Goal: Use online tool/utility: Utilize a website feature to perform a specific function

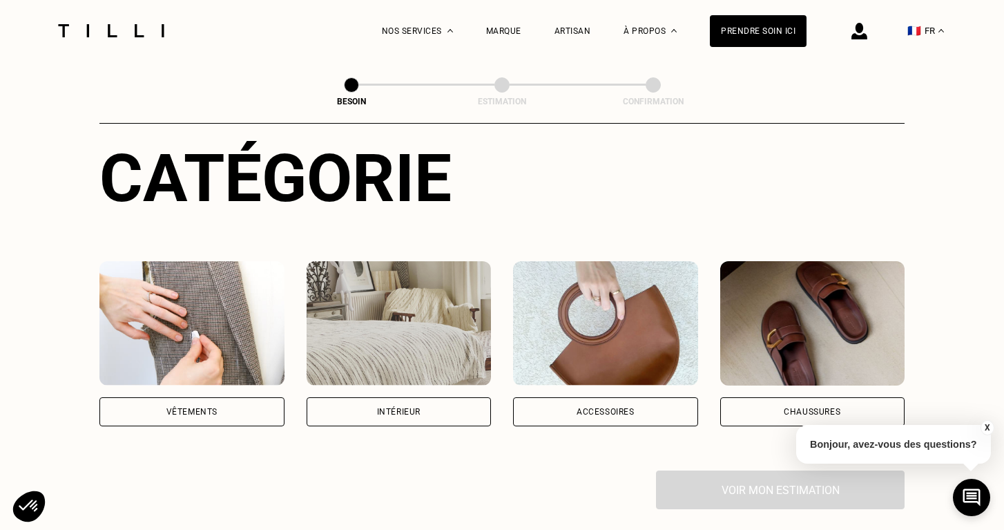
scroll to position [113, 0]
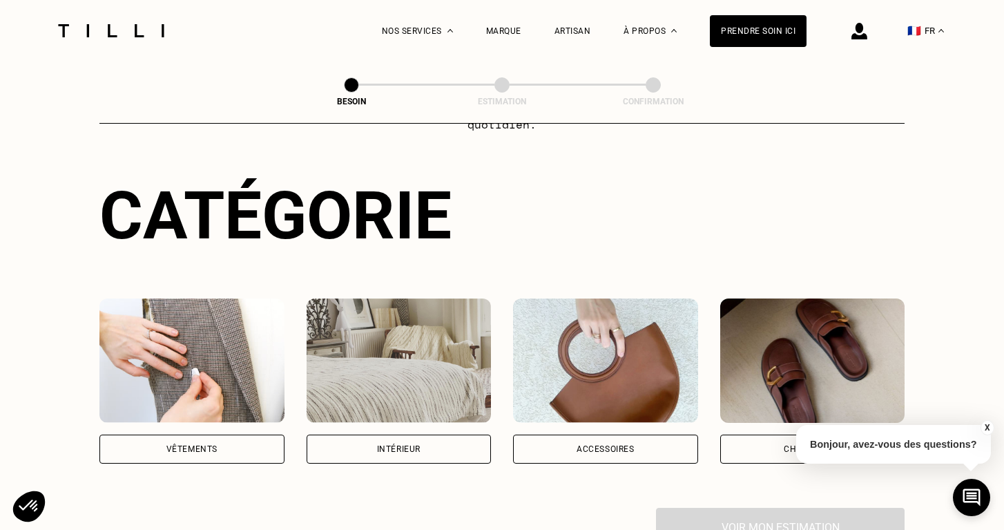
click at [195, 434] on div "Vêtements" at bounding box center [191, 448] width 185 height 29
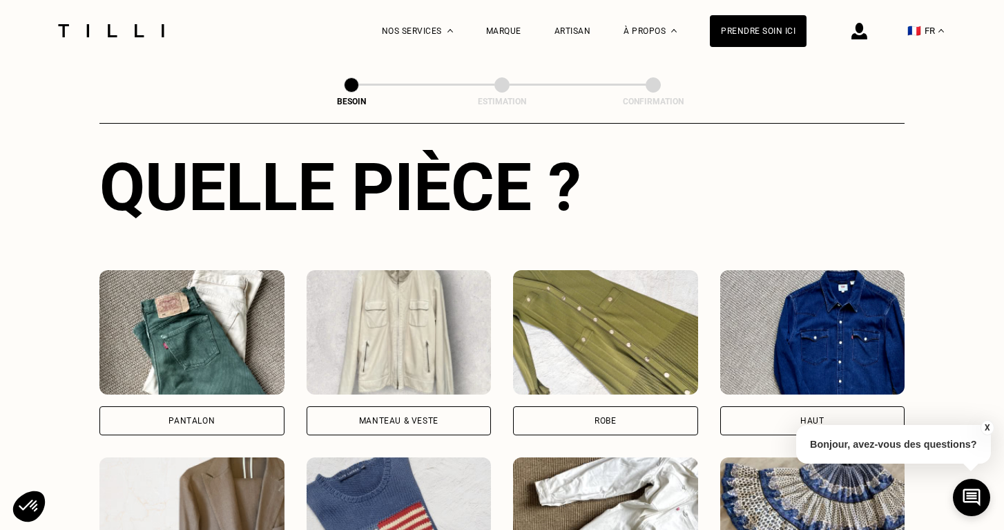
scroll to position [516, 0]
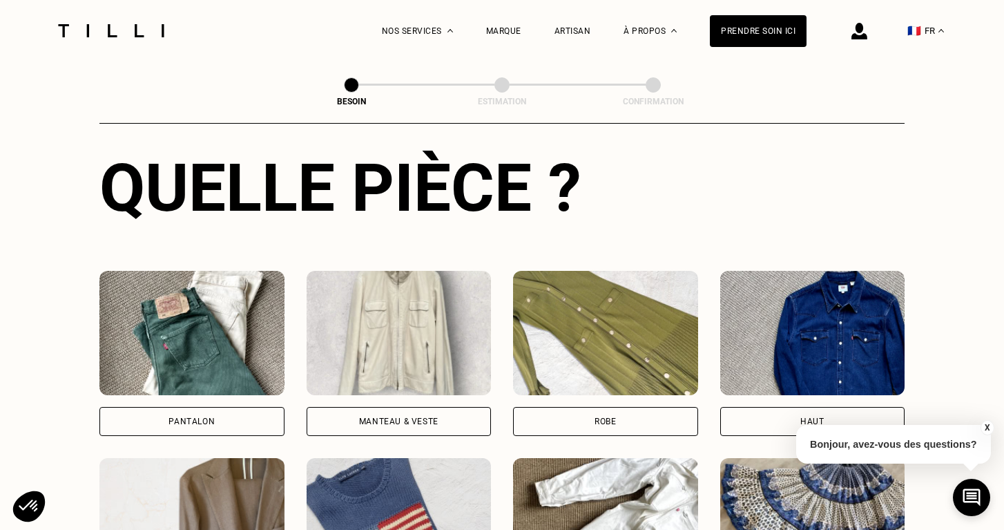
click at [385, 417] on div "Manteau & Veste" at bounding box center [398, 421] width 79 height 8
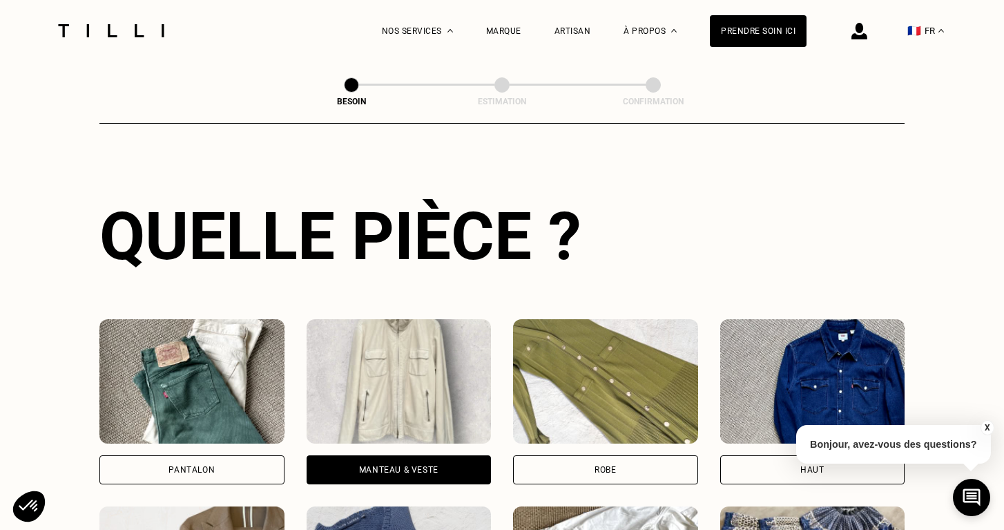
scroll to position [469, 0]
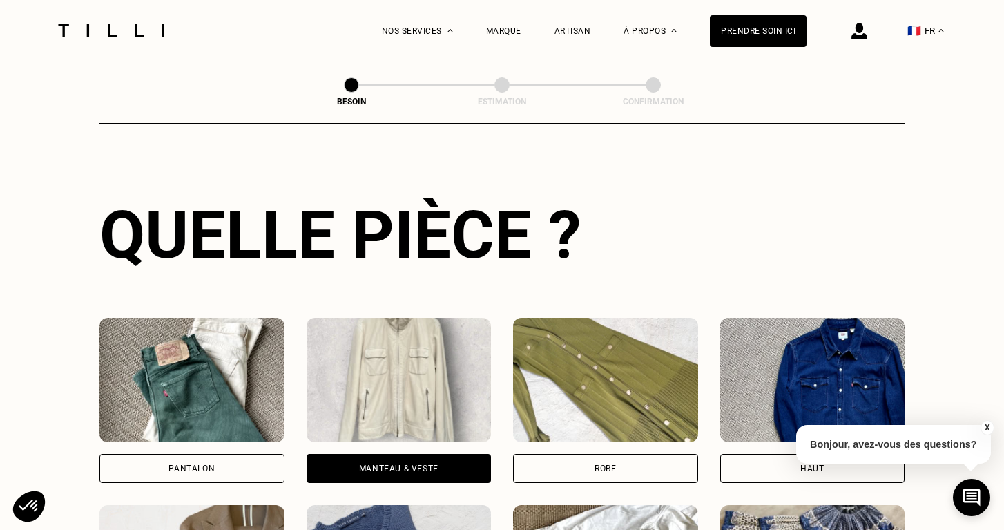
click at [392, 464] on div "Manteau & Veste" at bounding box center [398, 468] width 79 height 8
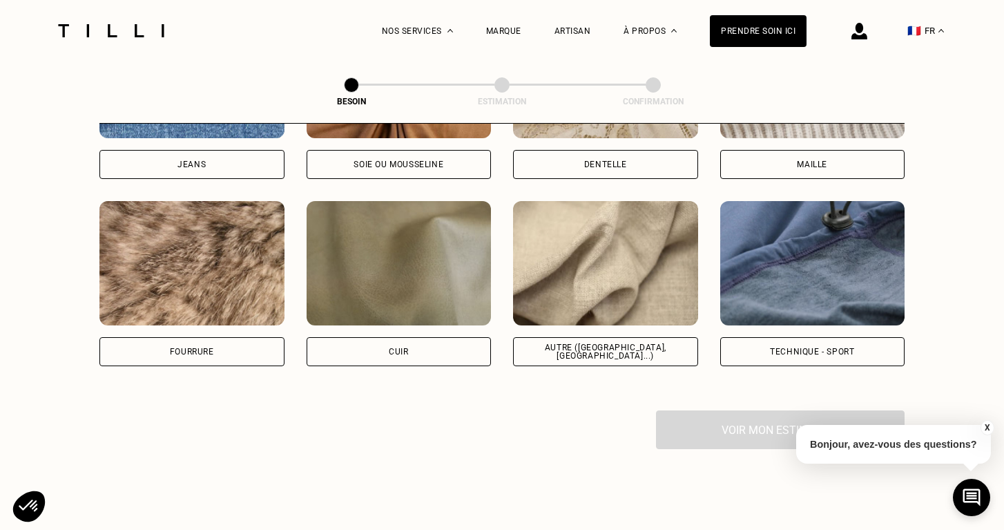
scroll to position [1613, 0]
click at [741, 413] on div "Voir mon estimation" at bounding box center [501, 429] width 805 height 39
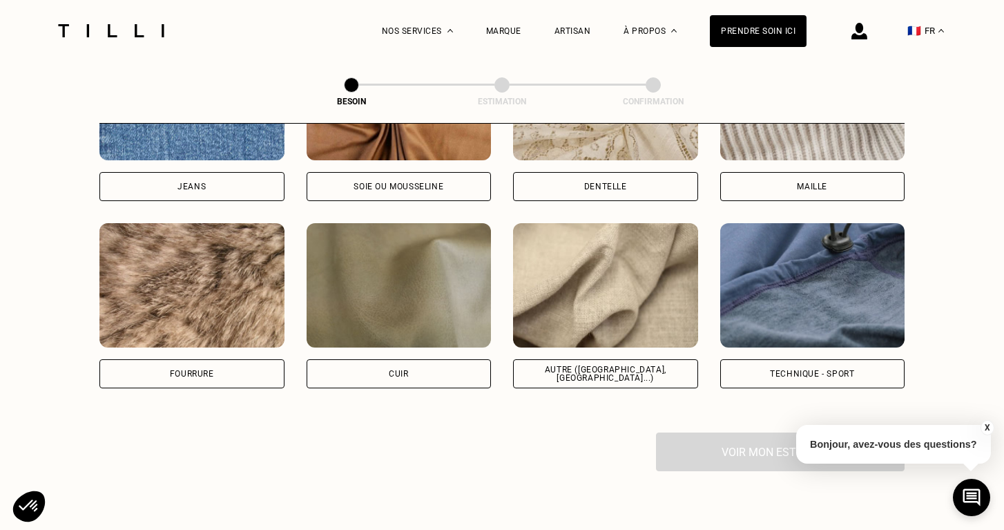
scroll to position [1593, 0]
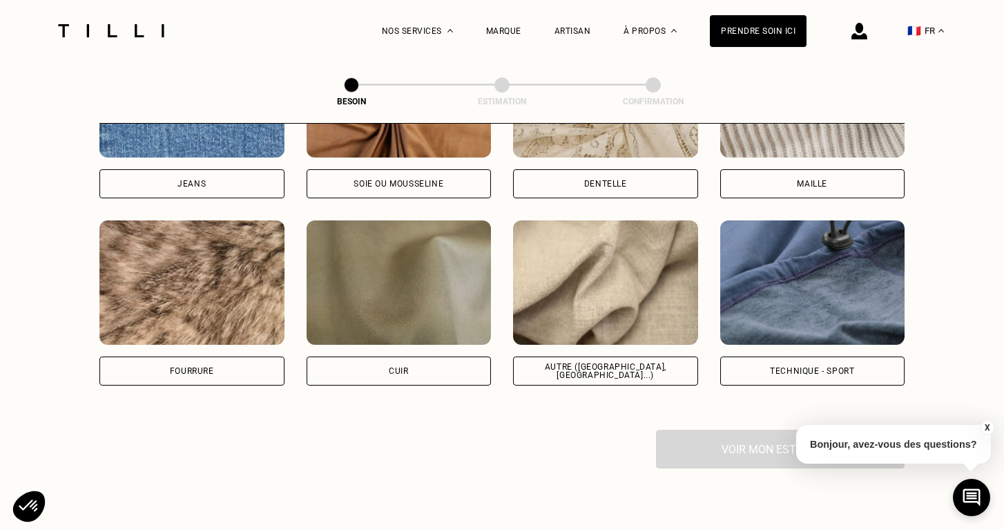
click at [593, 363] on div "Autre ([GEOGRAPHIC_DATA], [GEOGRAPHIC_DATA]...)" at bounding box center [606, 371] width 162 height 17
select select "FR"
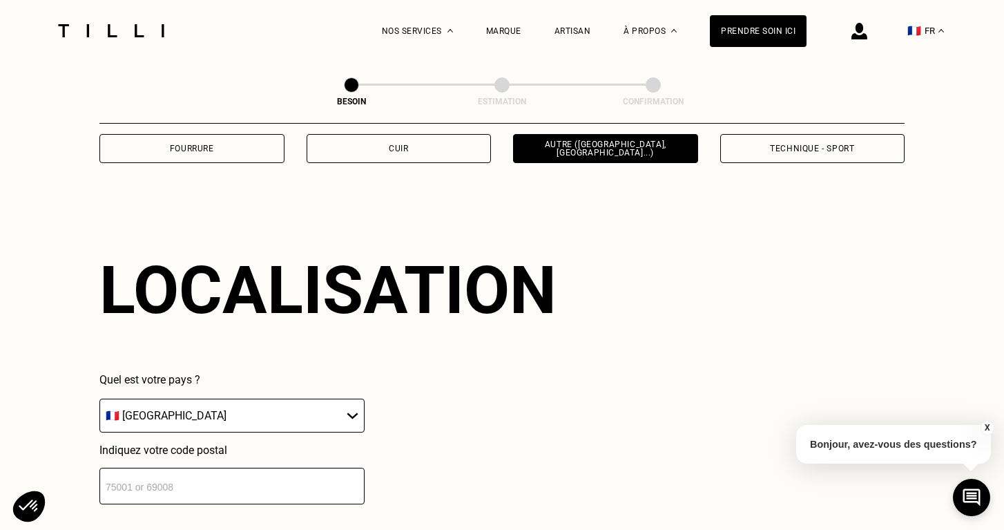
scroll to position [1851, 0]
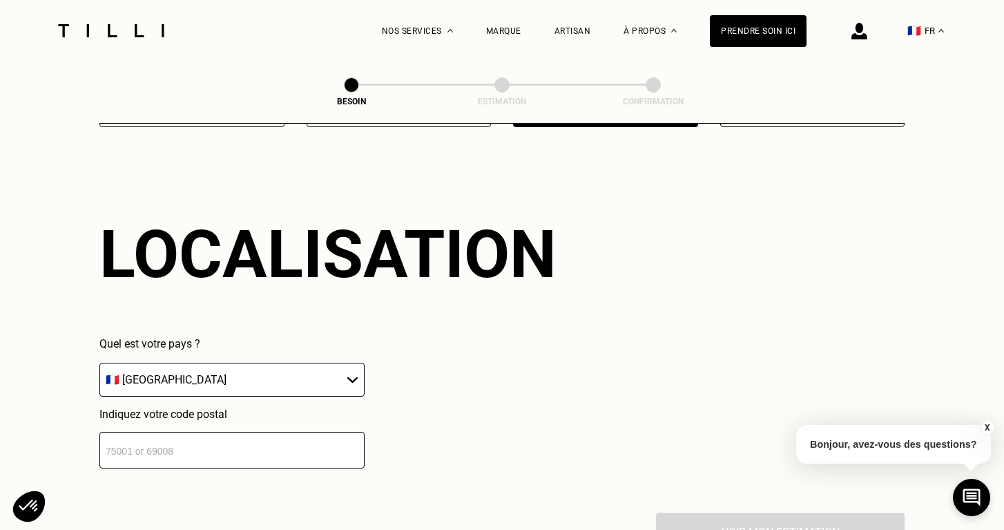
click at [123, 439] on input "number" at bounding box center [231, 450] width 265 height 37
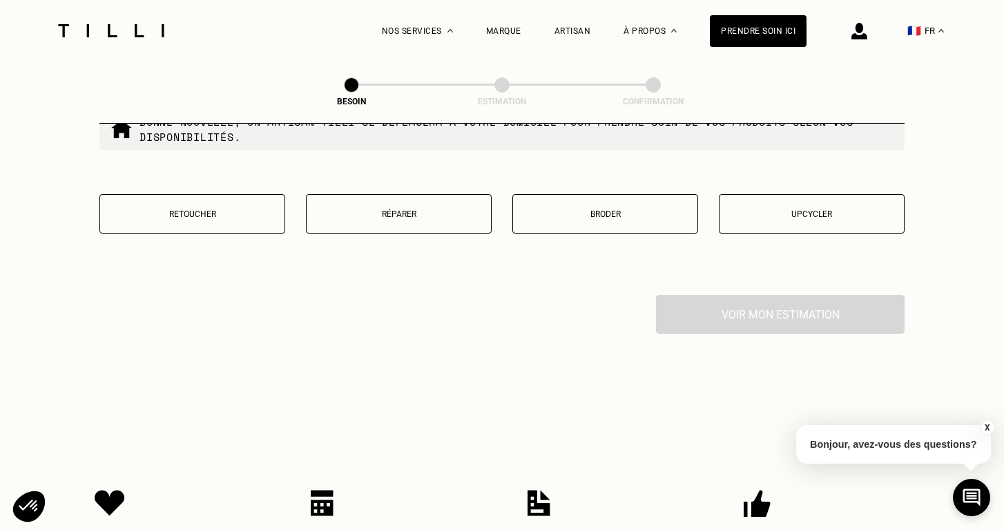
scroll to position [2422, 0]
type input "94000"
click at [401, 208] on p "Réparer" at bounding box center [399, 213] width 171 height 10
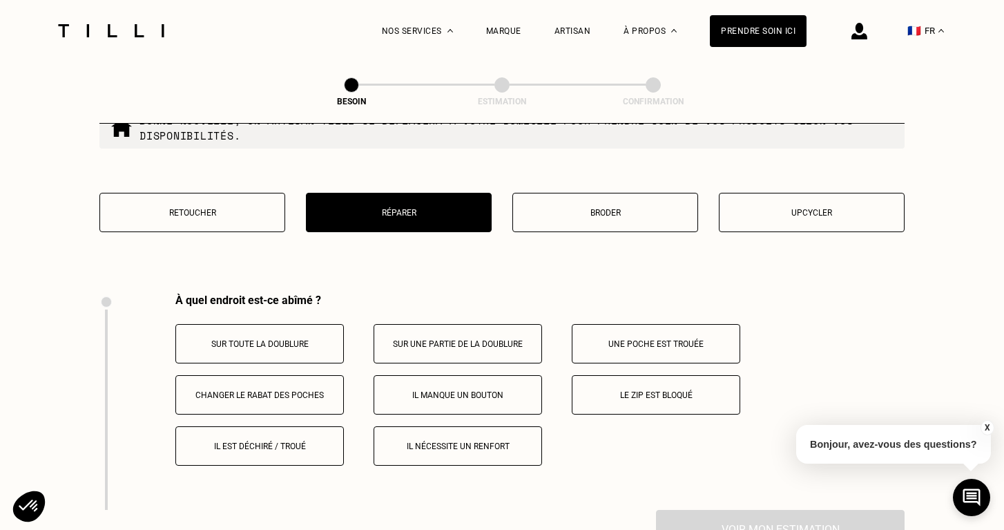
scroll to position [2549, 0]
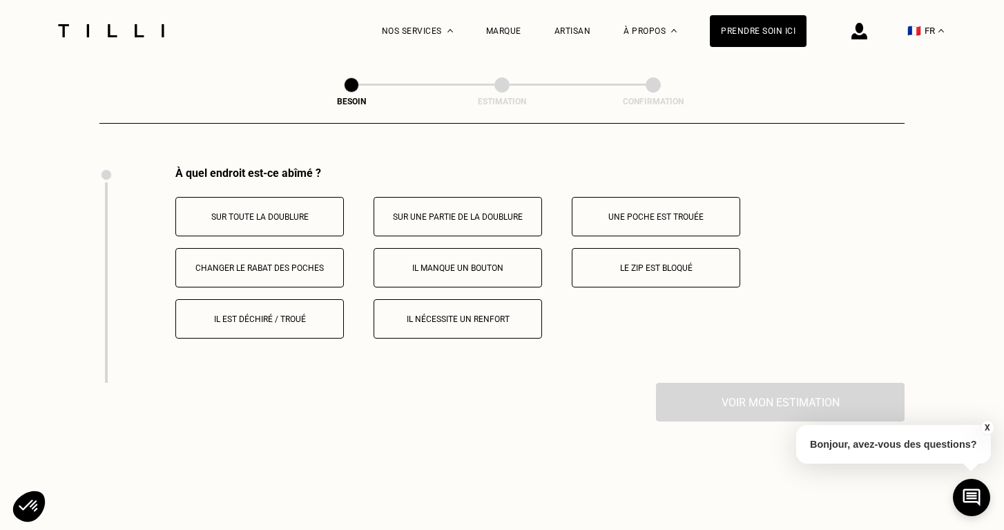
click at [663, 262] on button "Le zip est bloqué" at bounding box center [656, 267] width 169 height 39
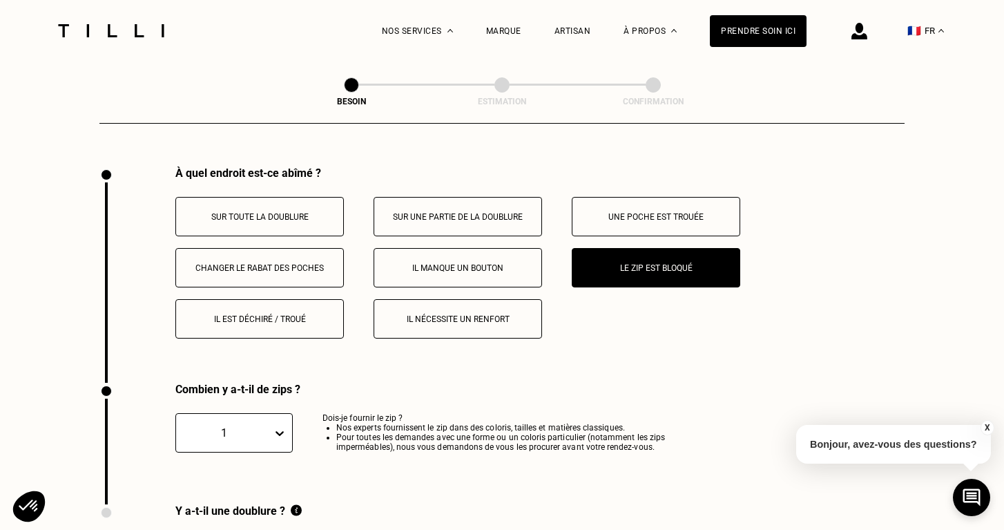
scroll to position [2766, 0]
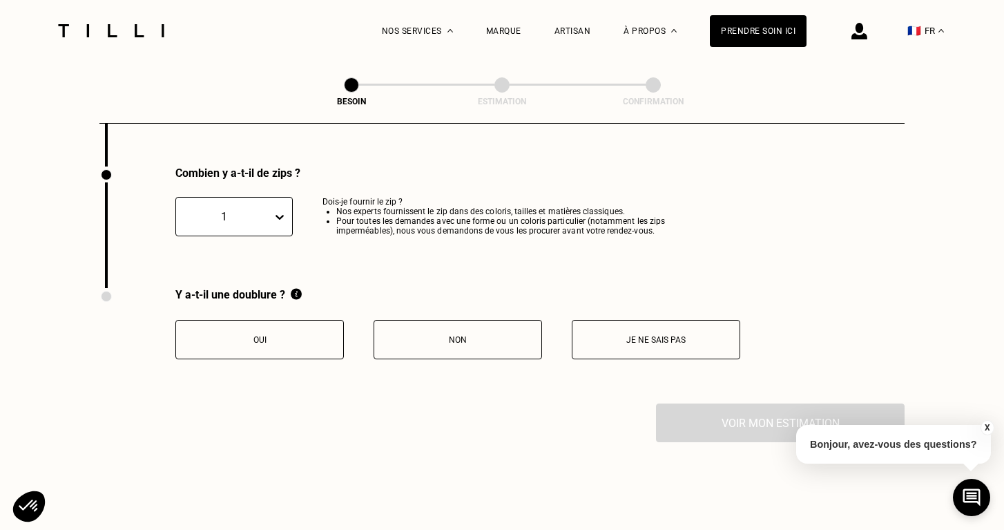
click at [267, 335] on p "Oui" at bounding box center [259, 340] width 153 height 10
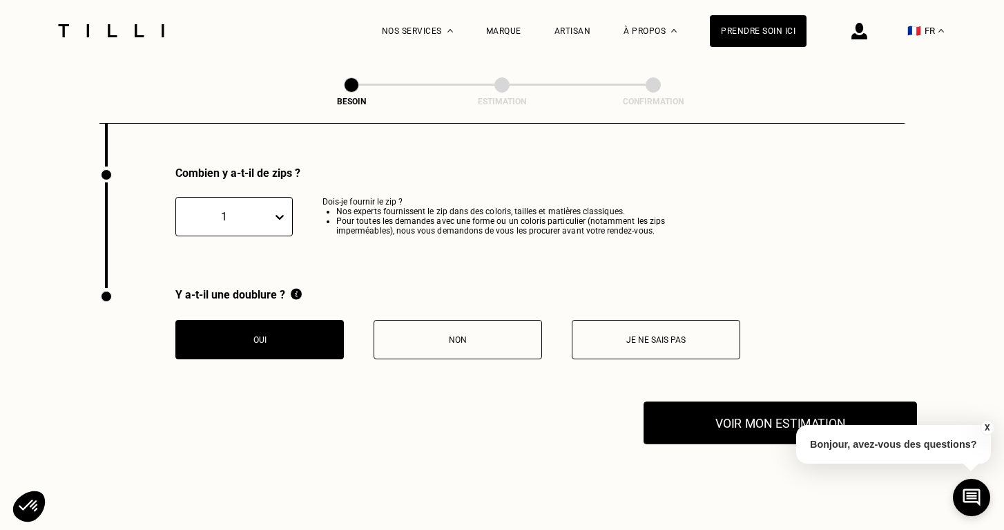
click at [760, 408] on button "Voir mon estimation" at bounding box center [781, 422] width 274 height 43
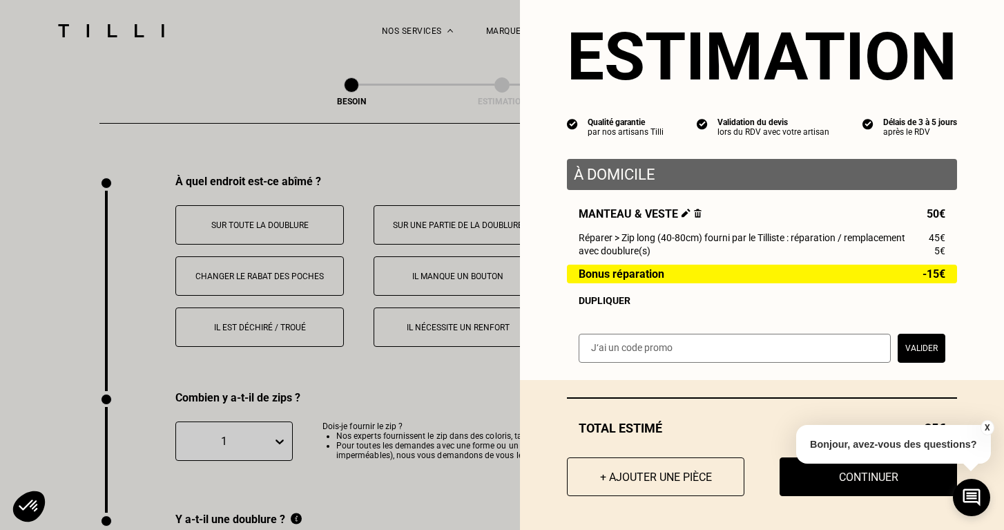
scroll to position [2557, 0]
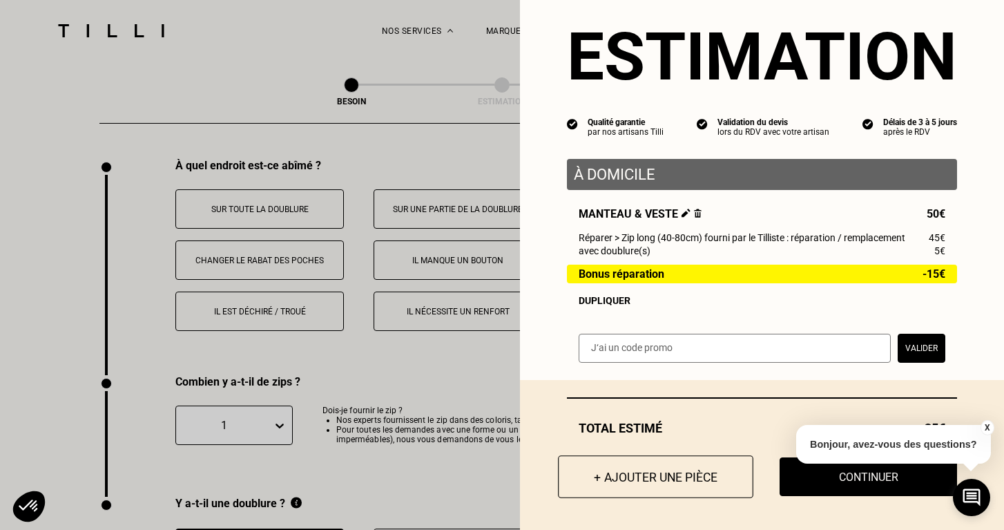
click at [691, 484] on button "+ Ajouter une pièce" at bounding box center [655, 476] width 195 height 43
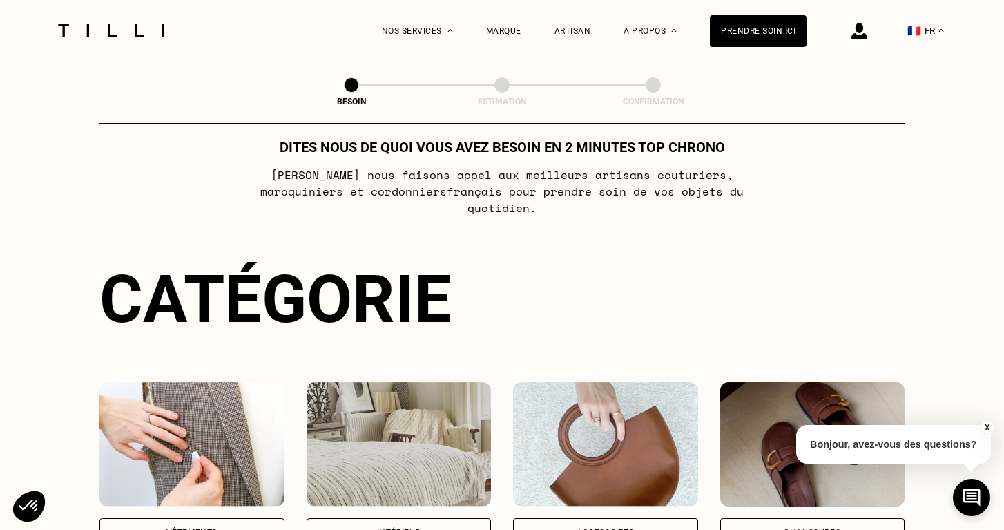
scroll to position [3, 0]
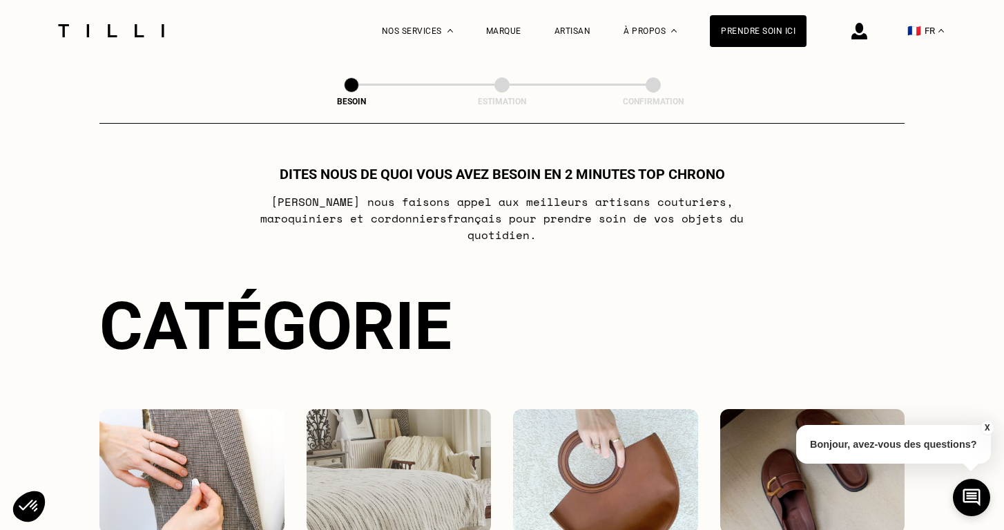
click at [179, 449] on img at bounding box center [191, 471] width 185 height 124
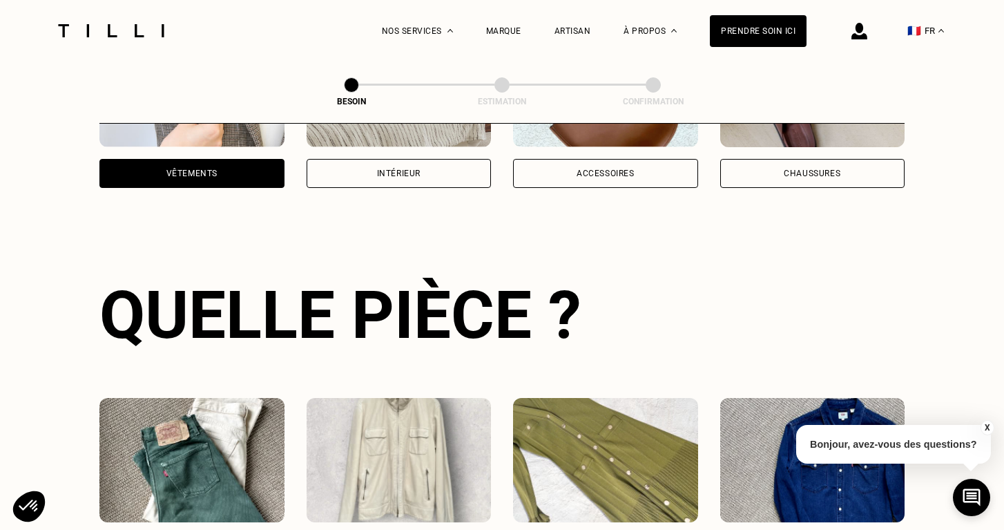
scroll to position [450, 0]
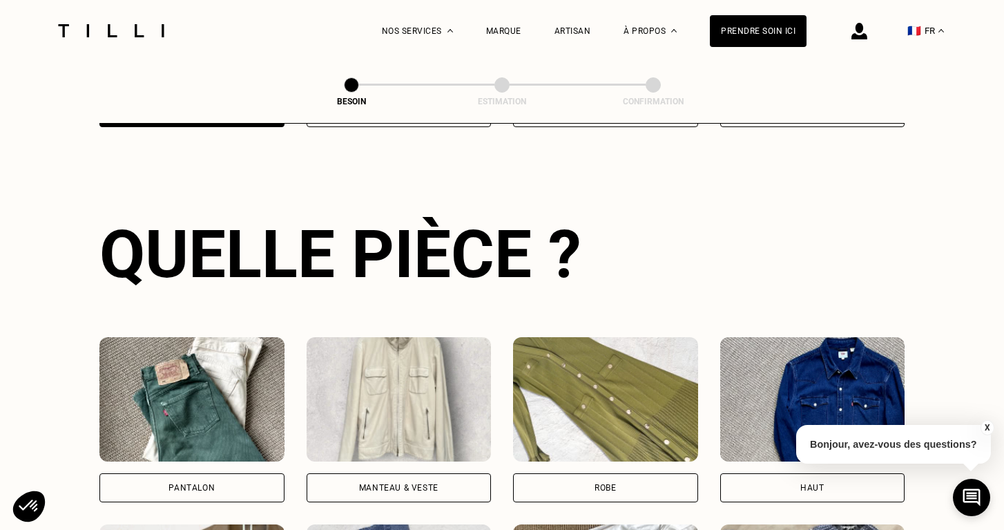
click at [432, 405] on img at bounding box center [399, 399] width 185 height 124
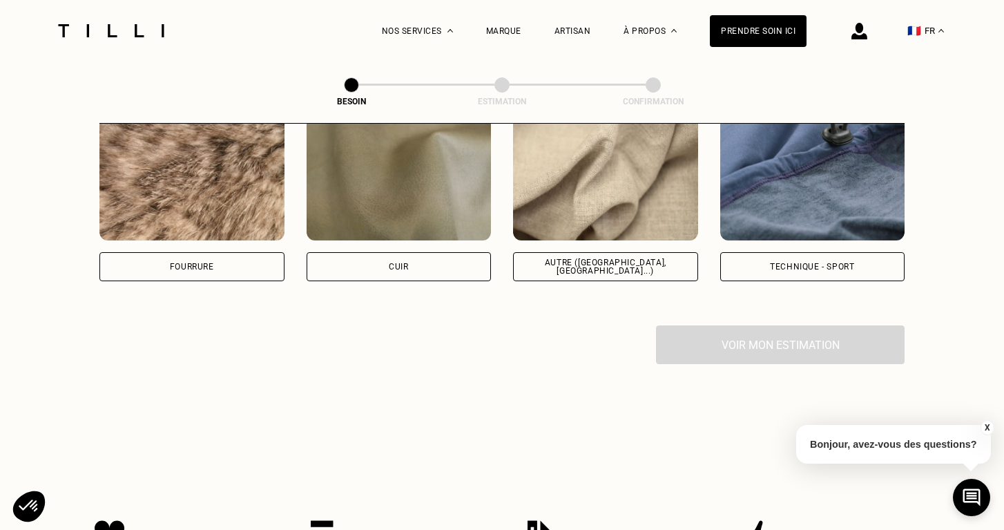
scroll to position [1699, 0]
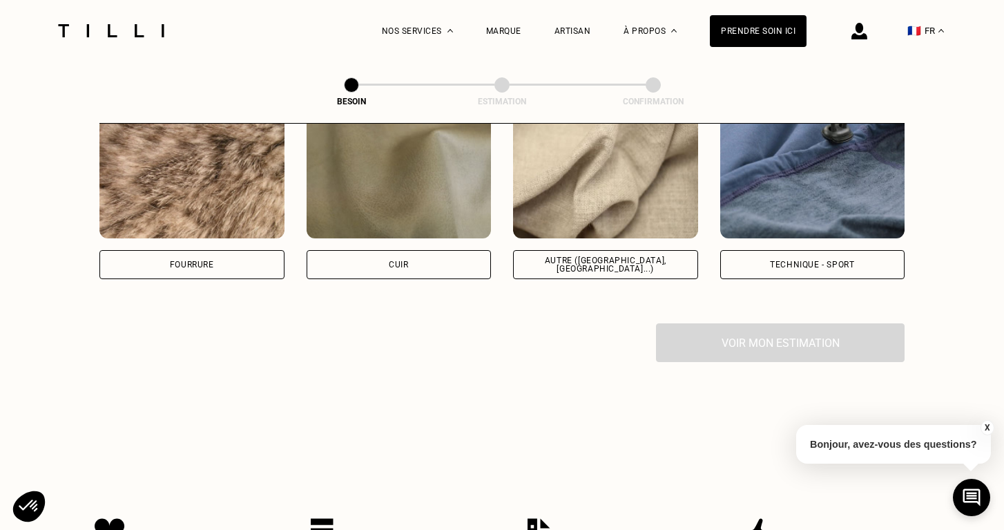
click at [586, 182] on img at bounding box center [605, 176] width 185 height 124
select select "FR"
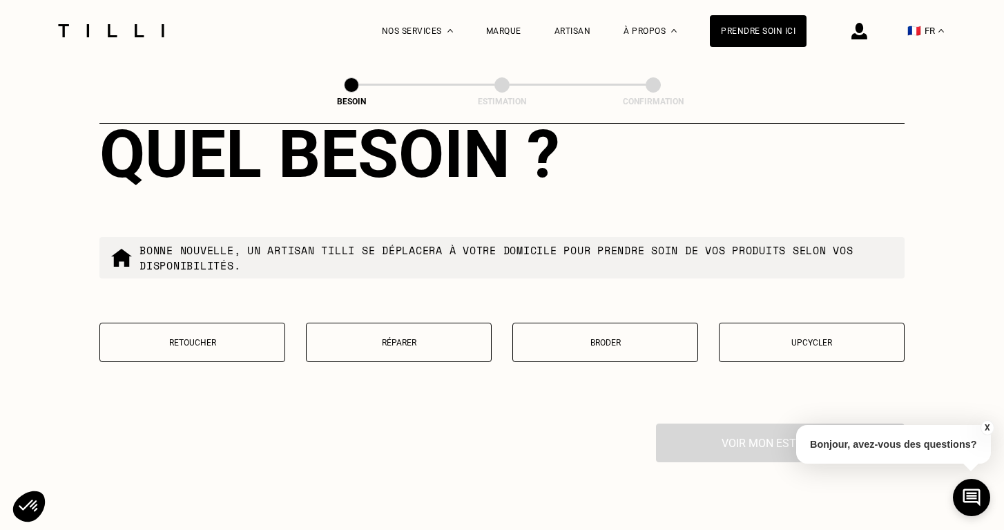
scroll to position [2270, 0]
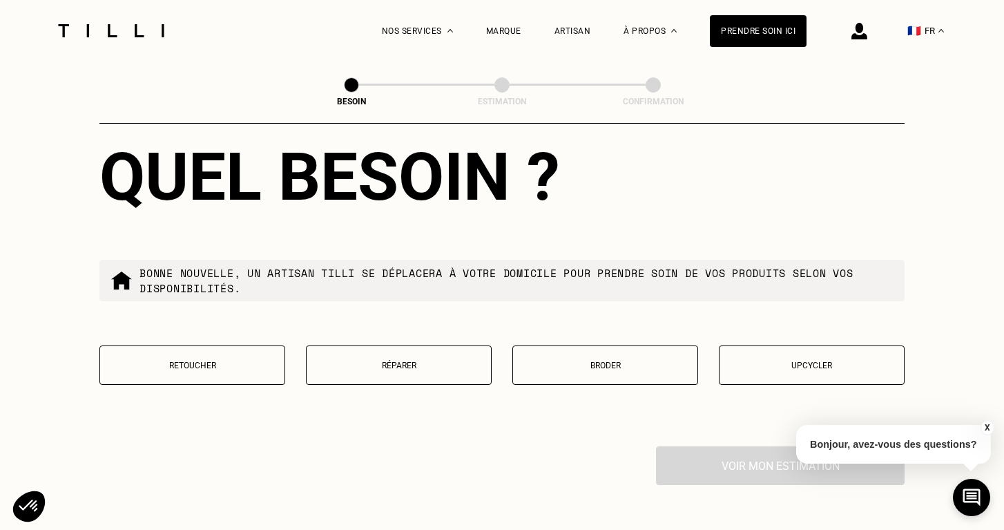
click at [390, 361] on p "Réparer" at bounding box center [399, 366] width 171 height 10
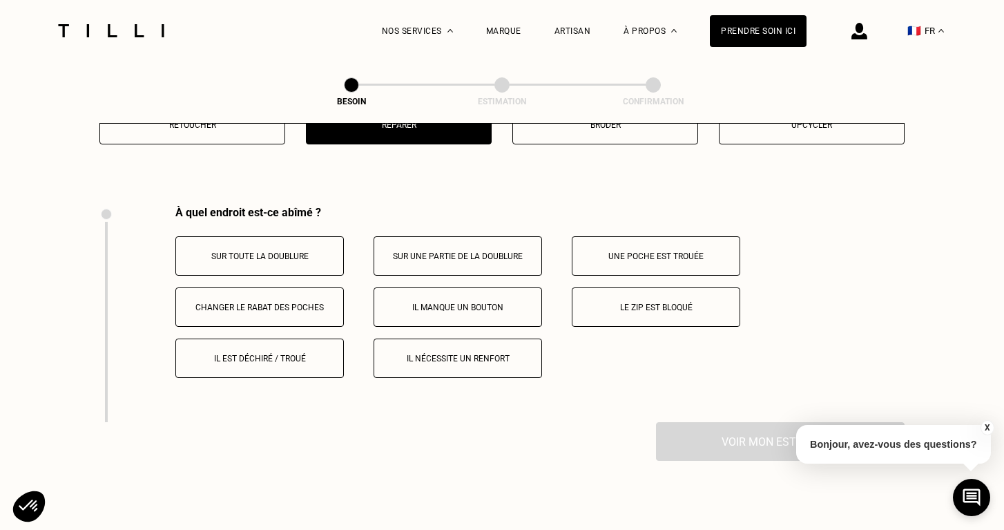
scroll to position [2549, 0]
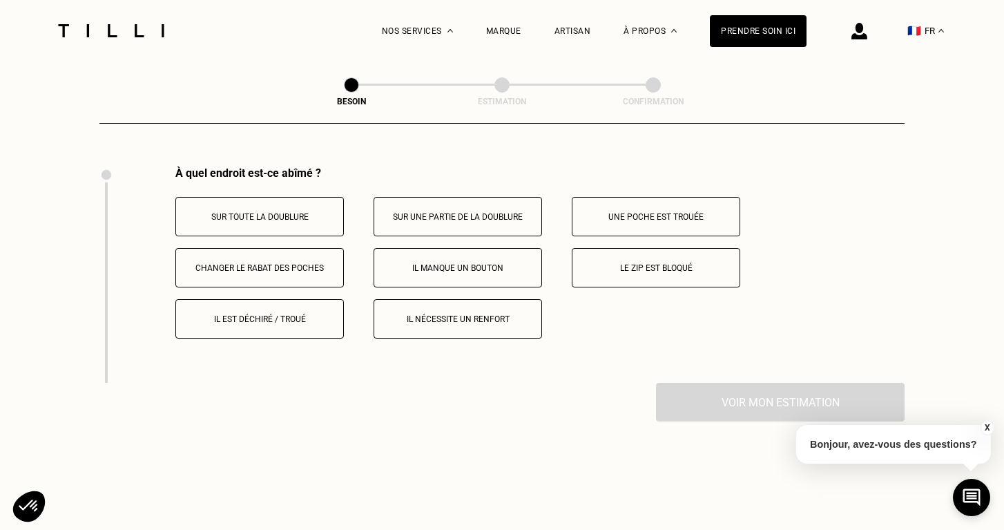
click at [274, 212] on p "Sur toute la doublure" at bounding box center [259, 217] width 153 height 10
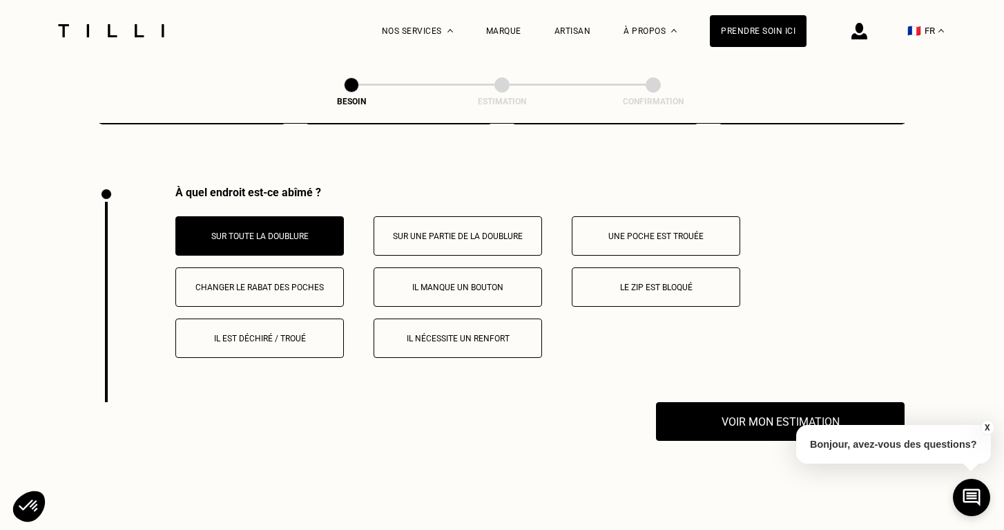
scroll to position [2527, 0]
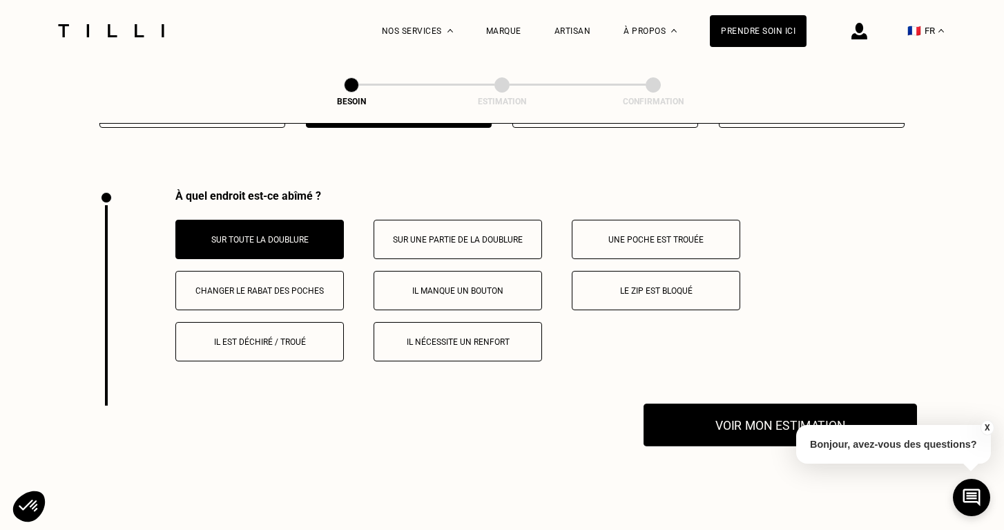
click at [765, 417] on button "Voir mon estimation" at bounding box center [781, 424] width 274 height 43
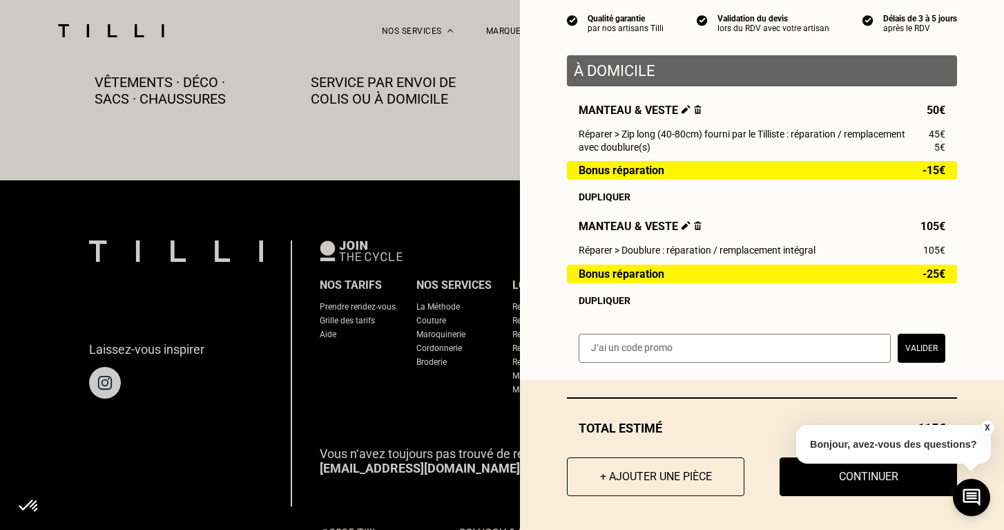
scroll to position [3108, 0]
